Goal: Complete application form

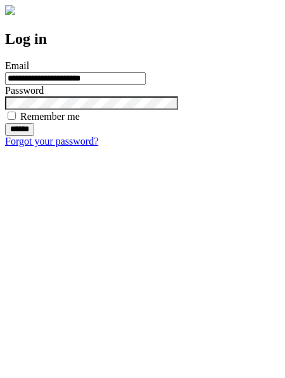
type input "**********"
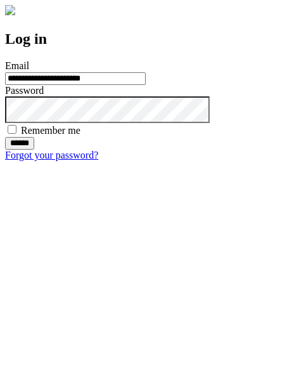
click at [34, 150] on input "******" at bounding box center [19, 143] width 29 height 13
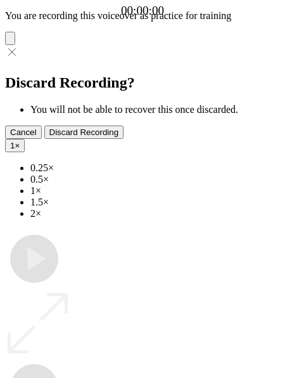
type input "**********"
